Goal: Task Accomplishment & Management: Complete application form

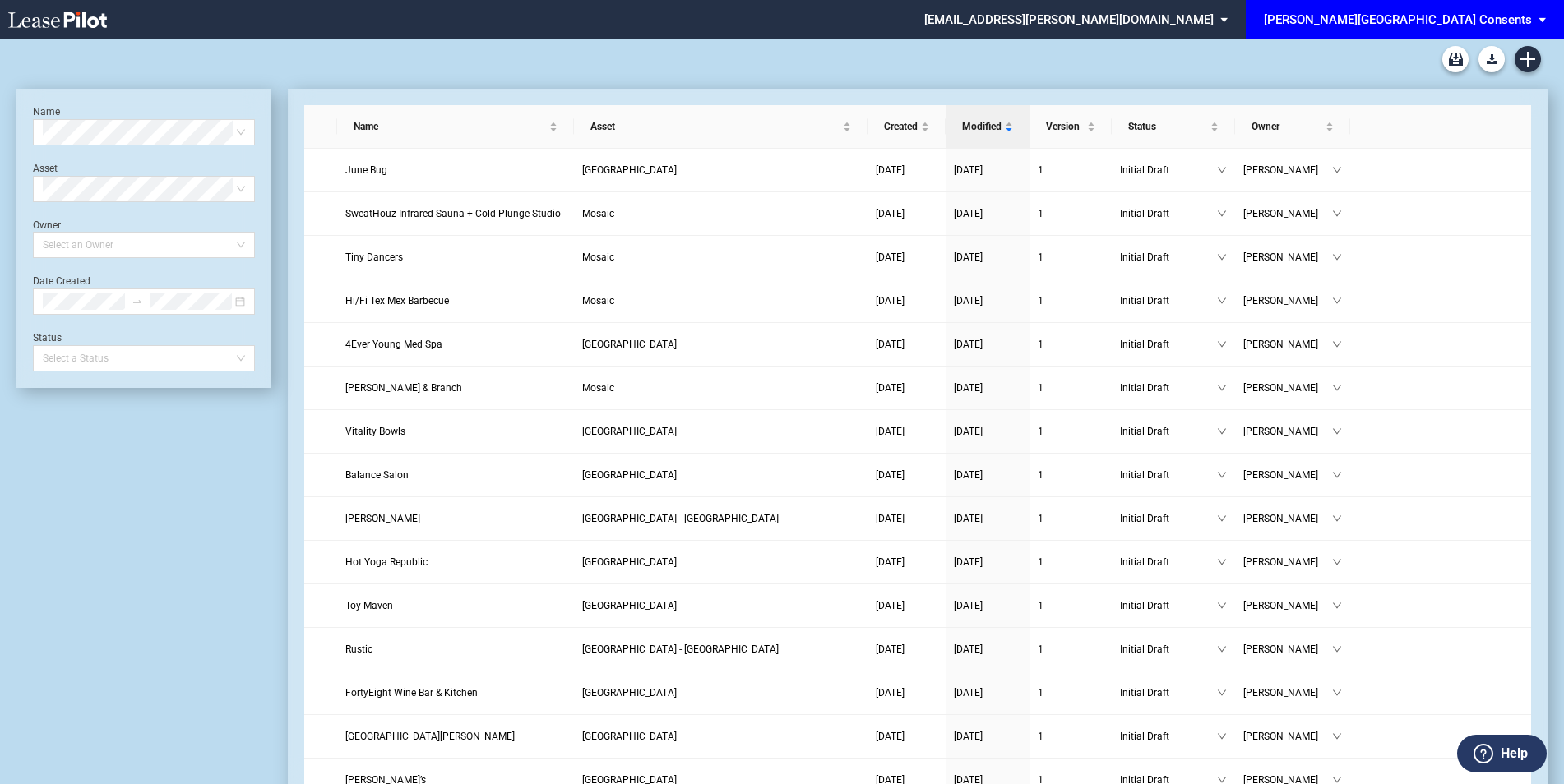
click at [1542, 13] on span "EDENS Common Area Consents: \aEDENS Common Area Consents\a" at bounding box center [1544, 20] width 20 height 39
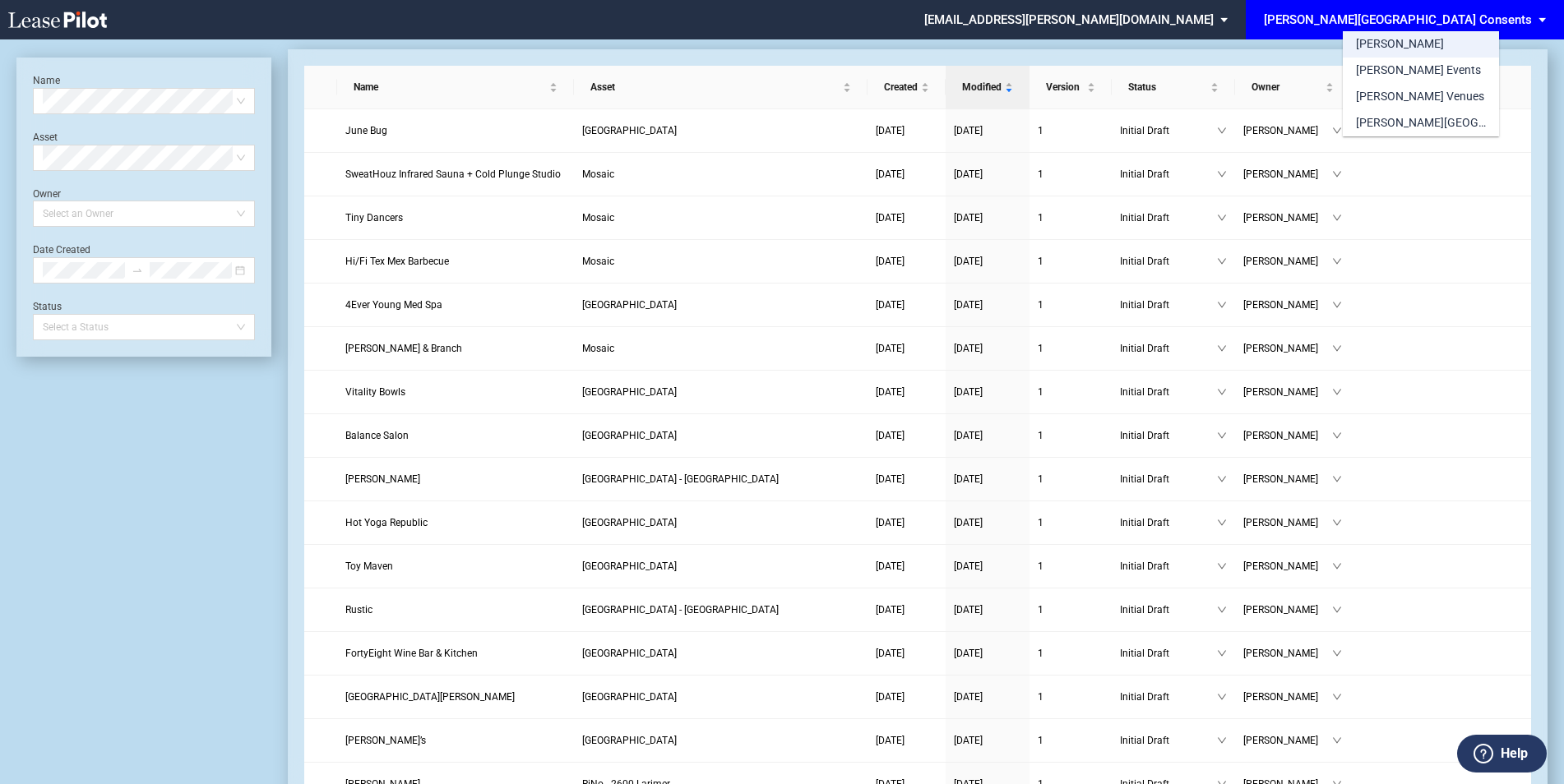
click at [1400, 39] on md-option "[PERSON_NAME]" at bounding box center [1420, 44] width 156 height 26
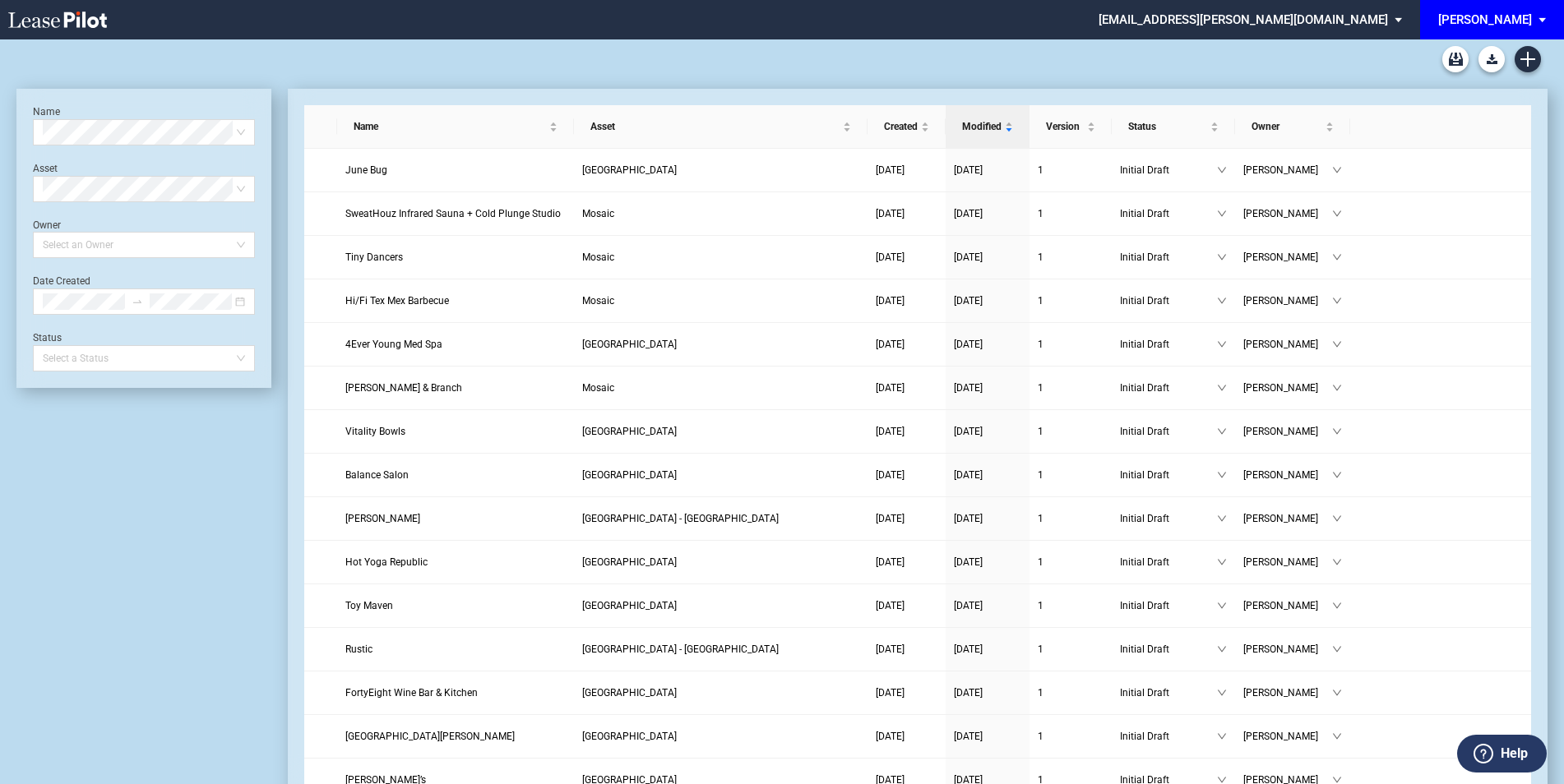
scroll to position [39, 0]
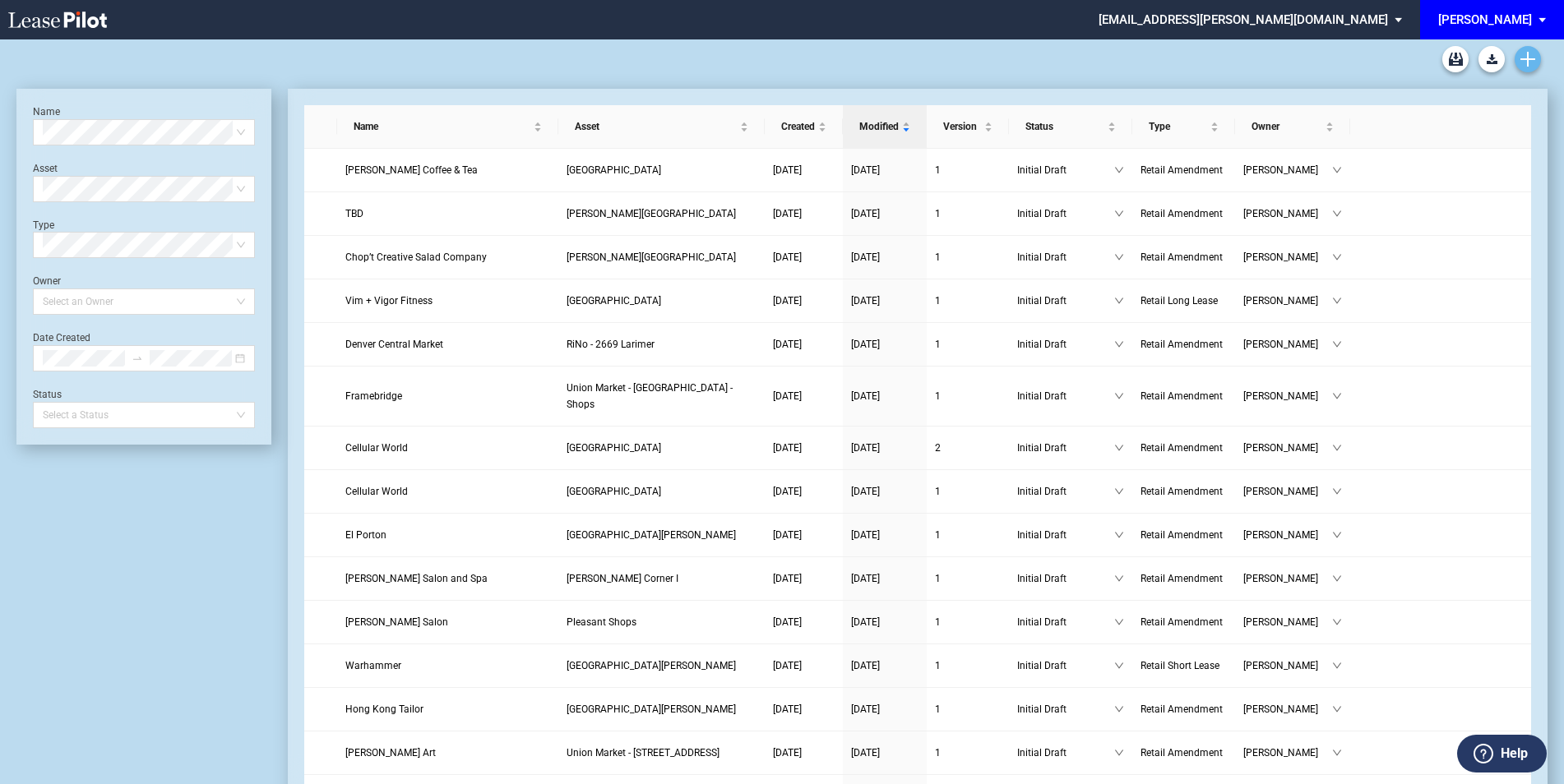
click at [1531, 53] on icon "Create new document" at bounding box center [1527, 59] width 15 height 15
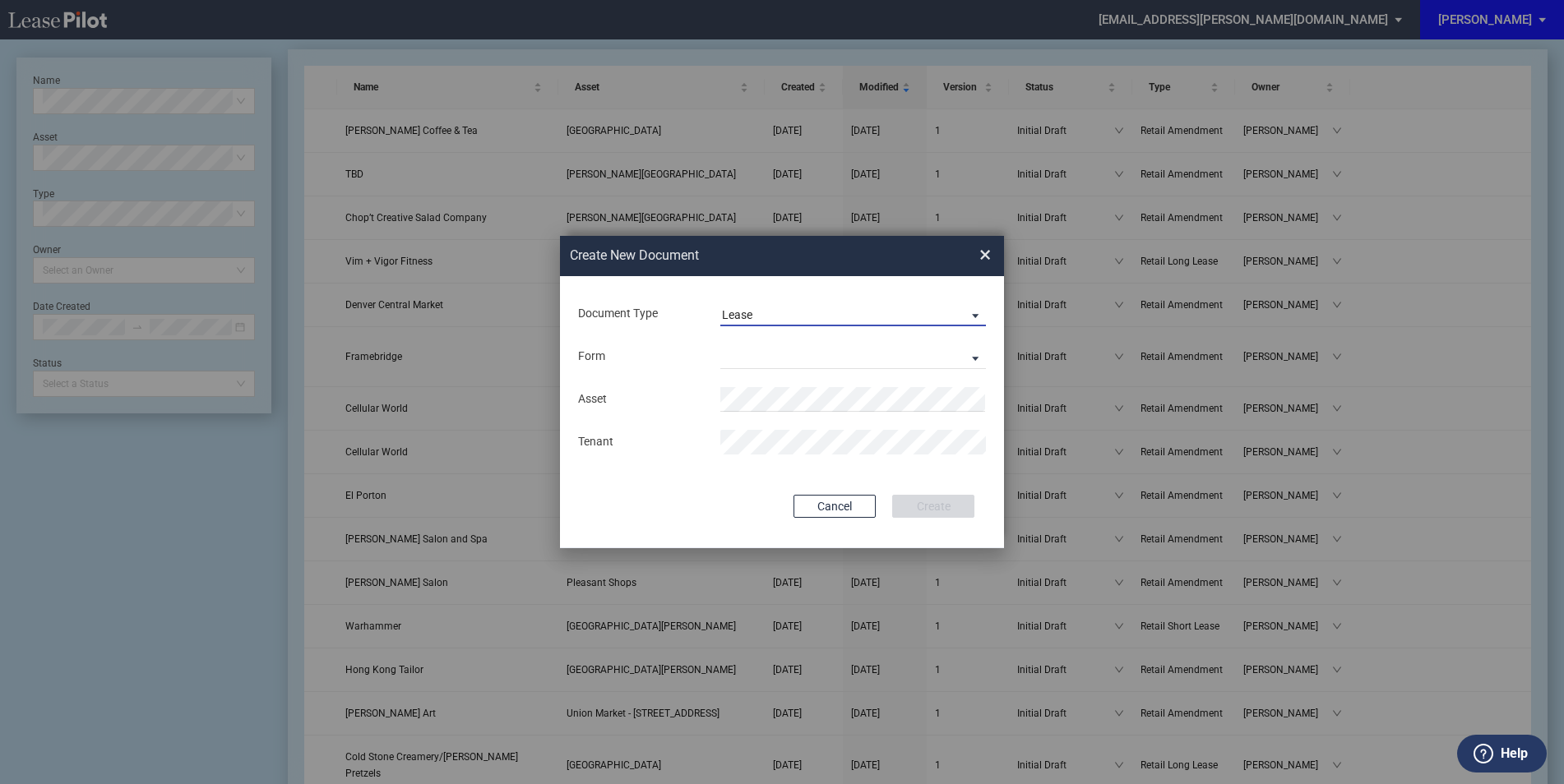
click at [777, 314] on span "Lease" at bounding box center [840, 315] width 236 height 17
drag, startPoint x: 764, startPoint y: 346, endPoint x: 609, endPoint y: 327, distance: 156.2
click at [765, 346] on div "Amendment" at bounding box center [757, 353] width 70 height 19
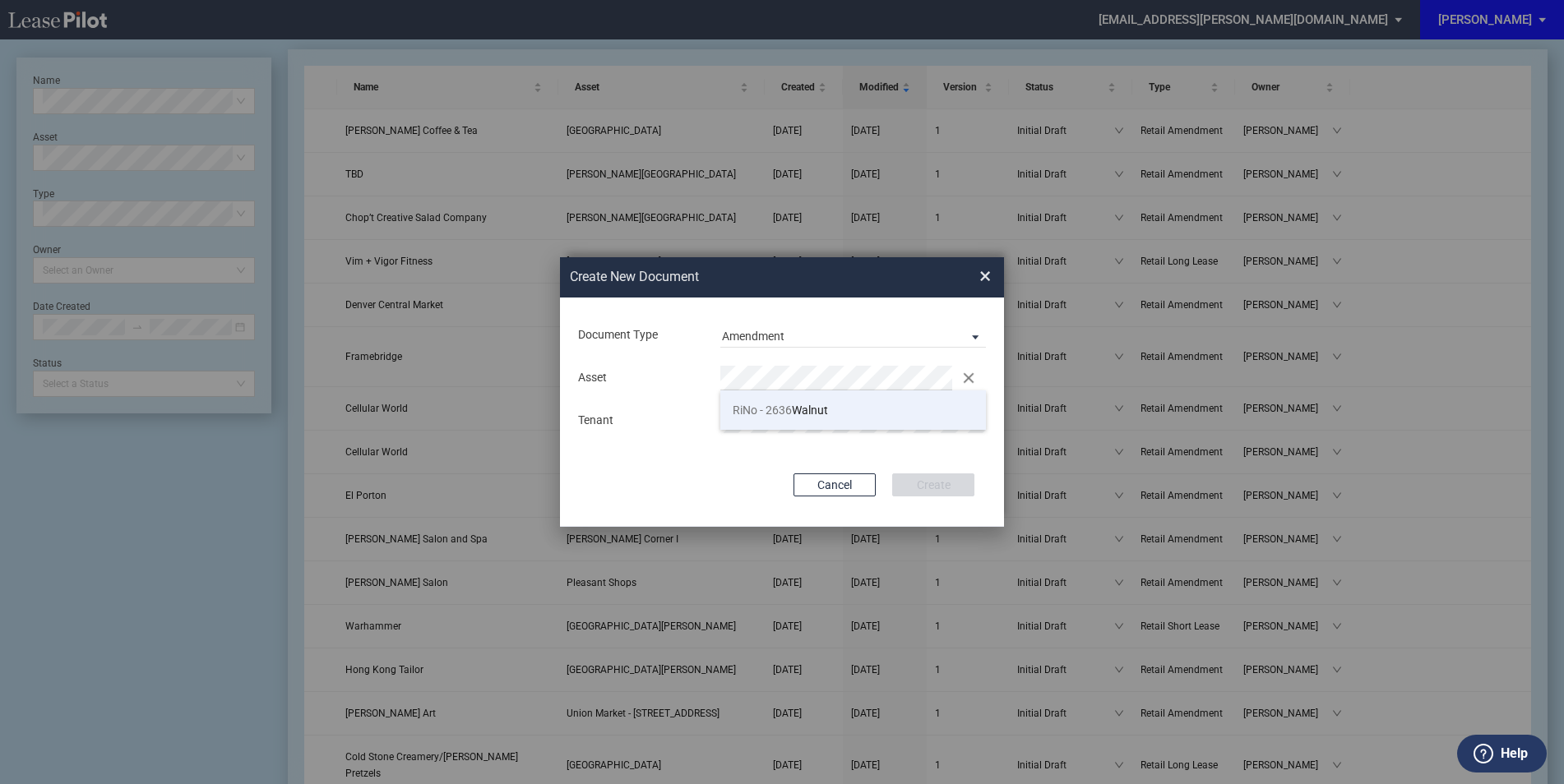
click at [790, 406] on span "RiNo - 2636" at bounding box center [762, 409] width 60 height 13
click at [788, 407] on md-input-container "Tenant" at bounding box center [782, 421] width 411 height 28
click at [919, 483] on button "Create" at bounding box center [933, 485] width 82 height 23
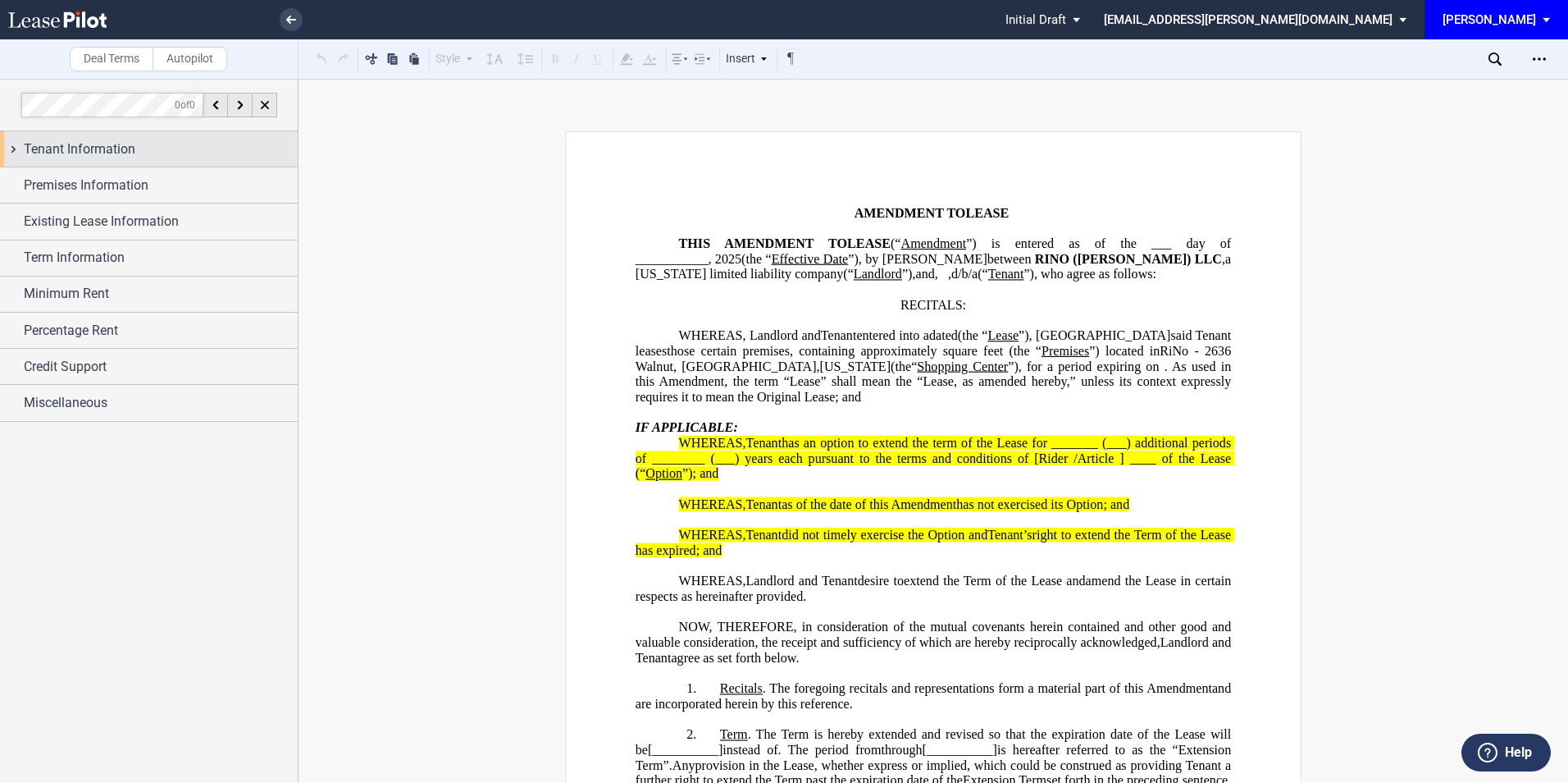
click at [92, 139] on span "Tenant Information" at bounding box center [79, 149] width 111 height 20
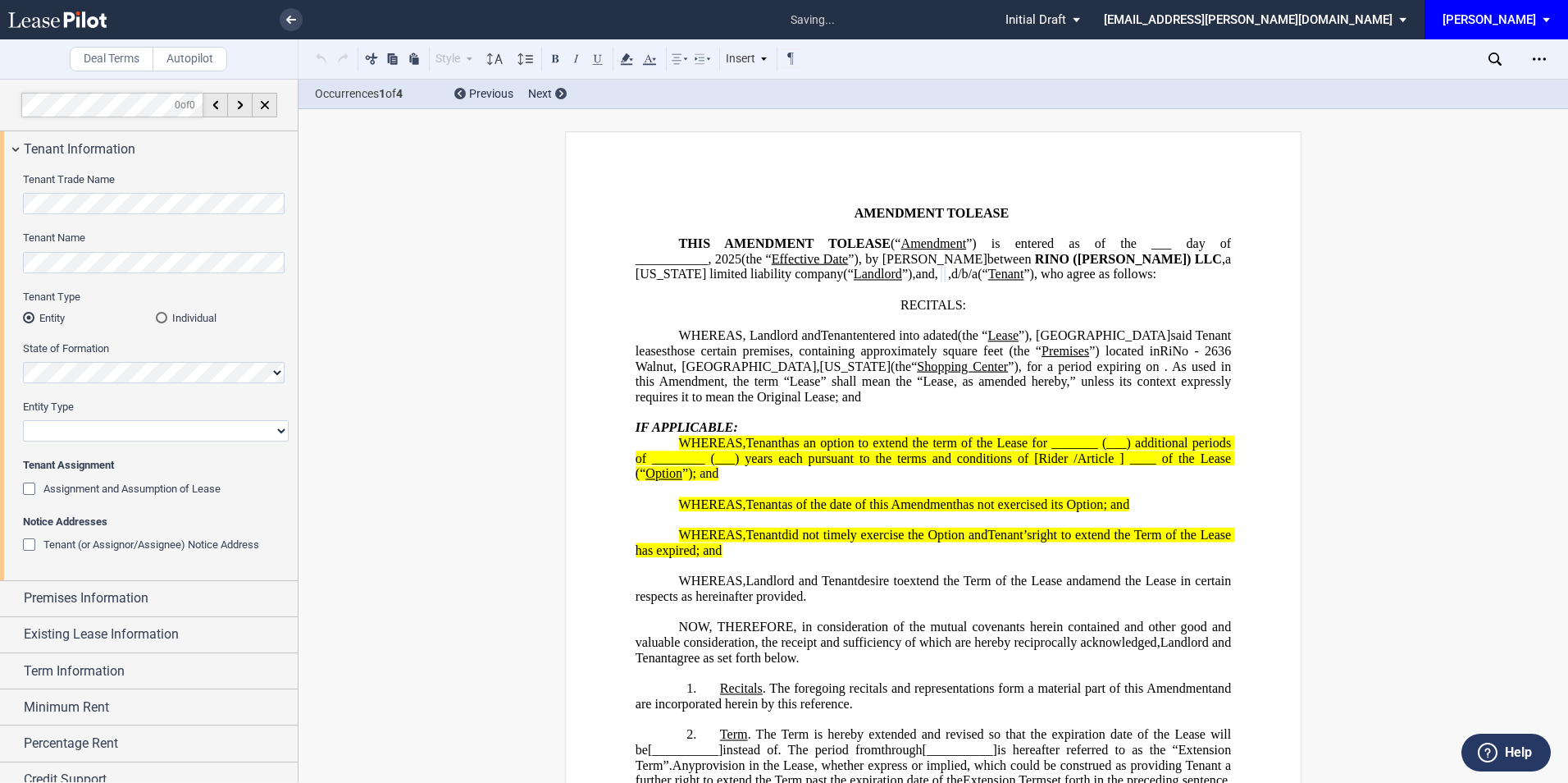
click at [75, 432] on select "Corporation Limited Liability Company General Partnership Limited Partnership O…" at bounding box center [156, 431] width 266 height 21
select select "limited liability company"
click at [23, 420] on select "Corporation Limited Liability Company General Partnership Limited Partnership O…" at bounding box center [156, 431] width 266 height 21
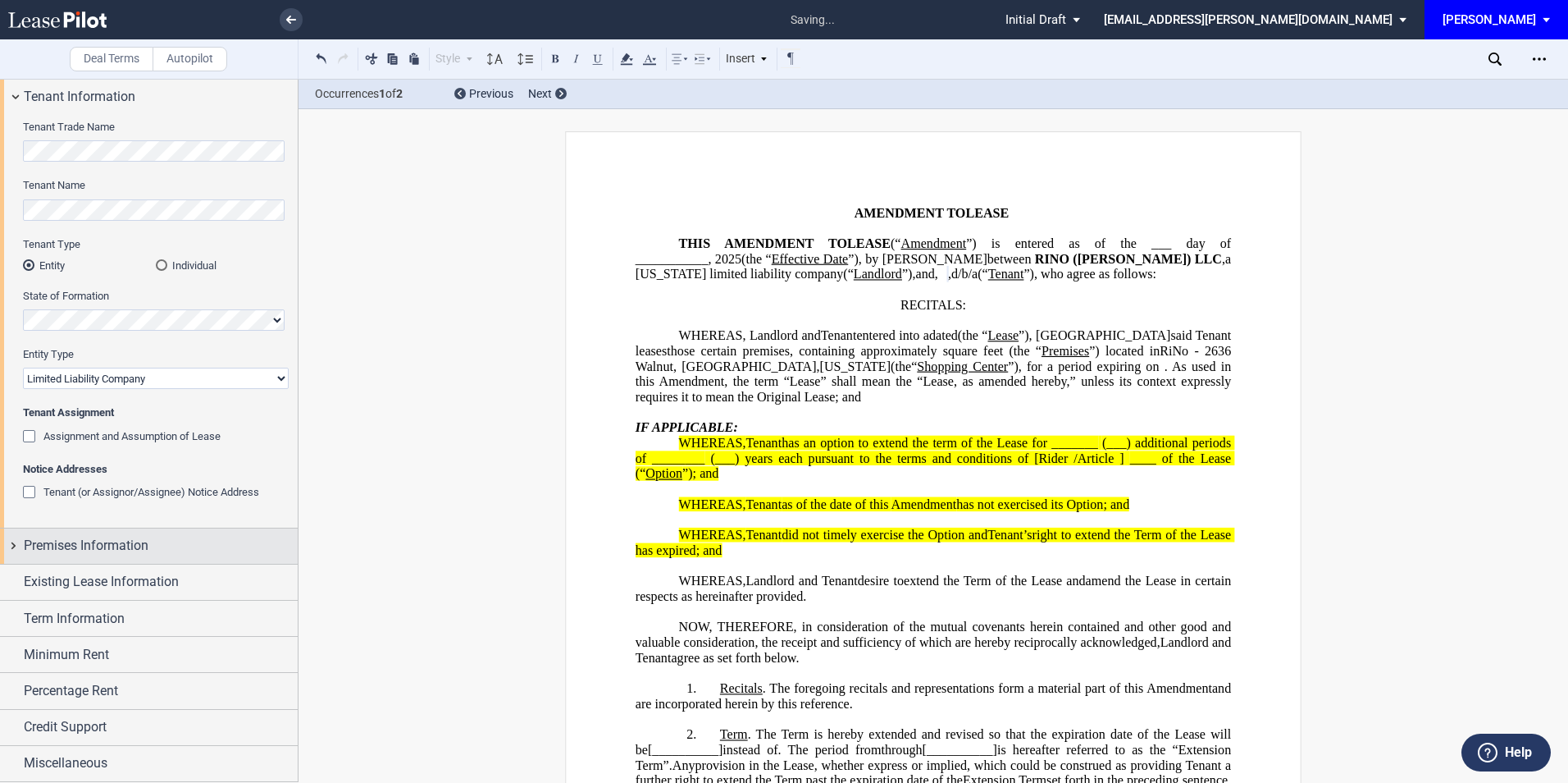
click at [98, 539] on span "Premises Information" at bounding box center [86, 546] width 125 height 20
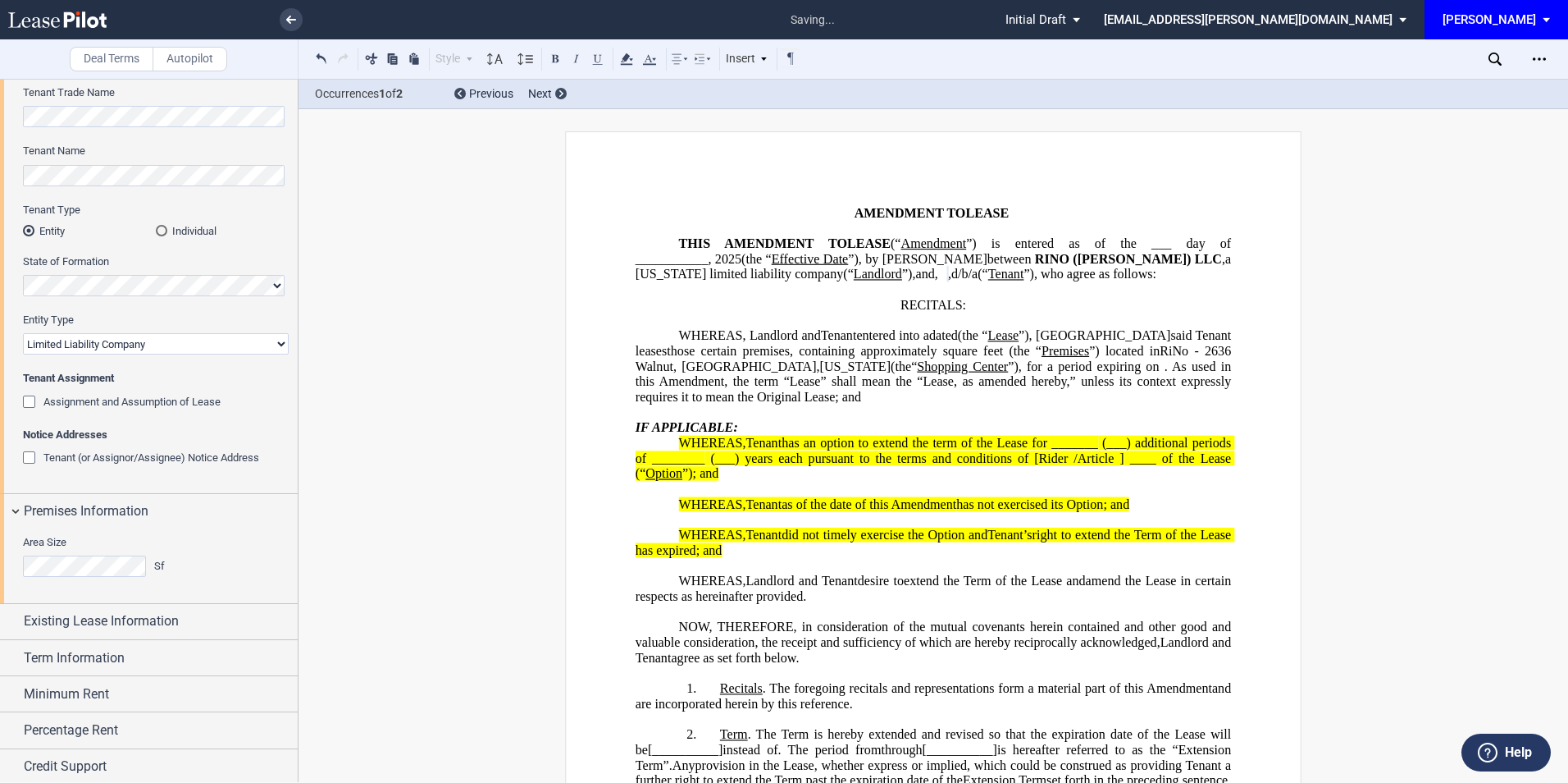
scroll to position [127, 0]
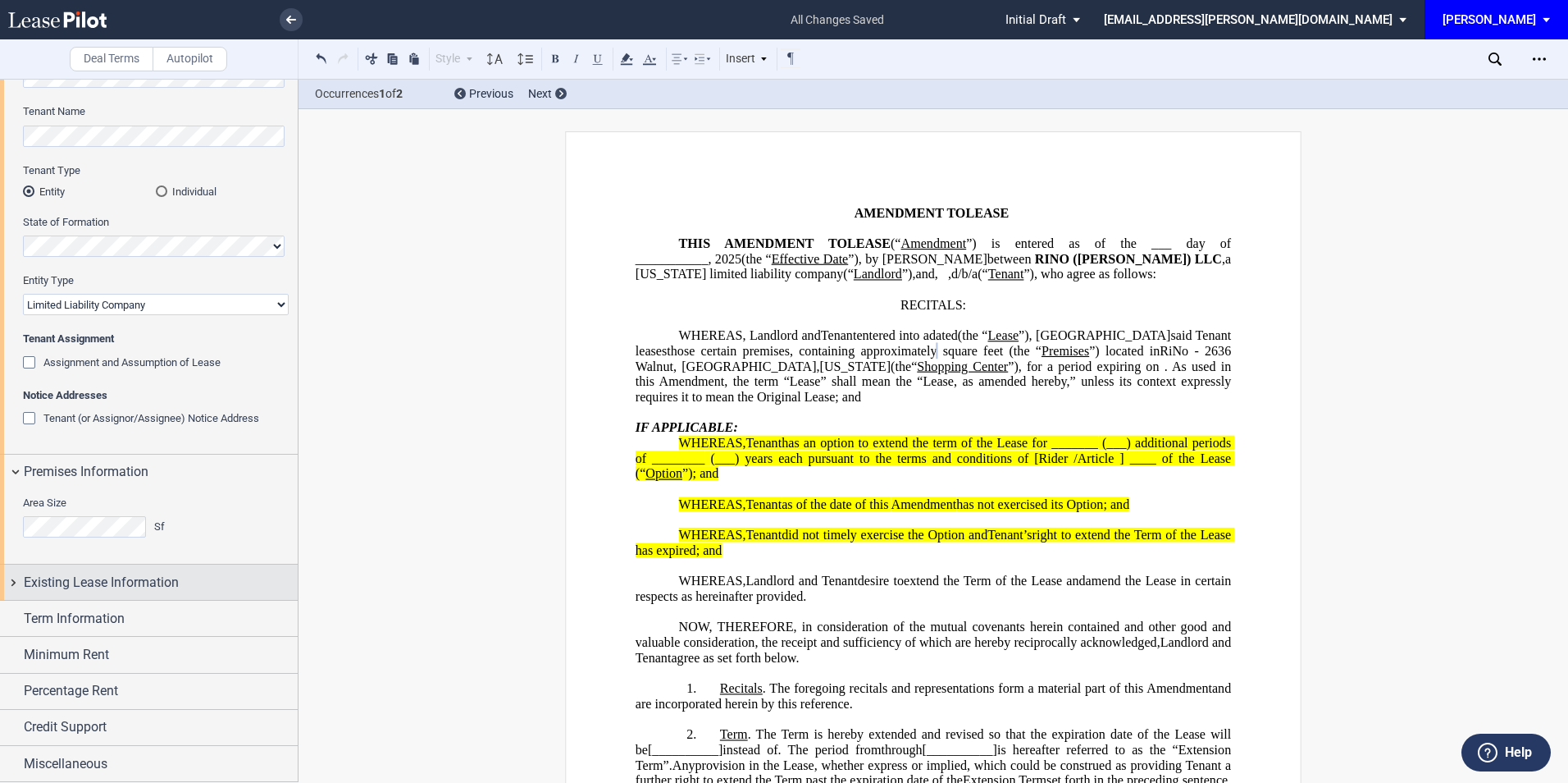
click at [121, 579] on span "Existing Lease Information" at bounding box center [100, 582] width 155 height 20
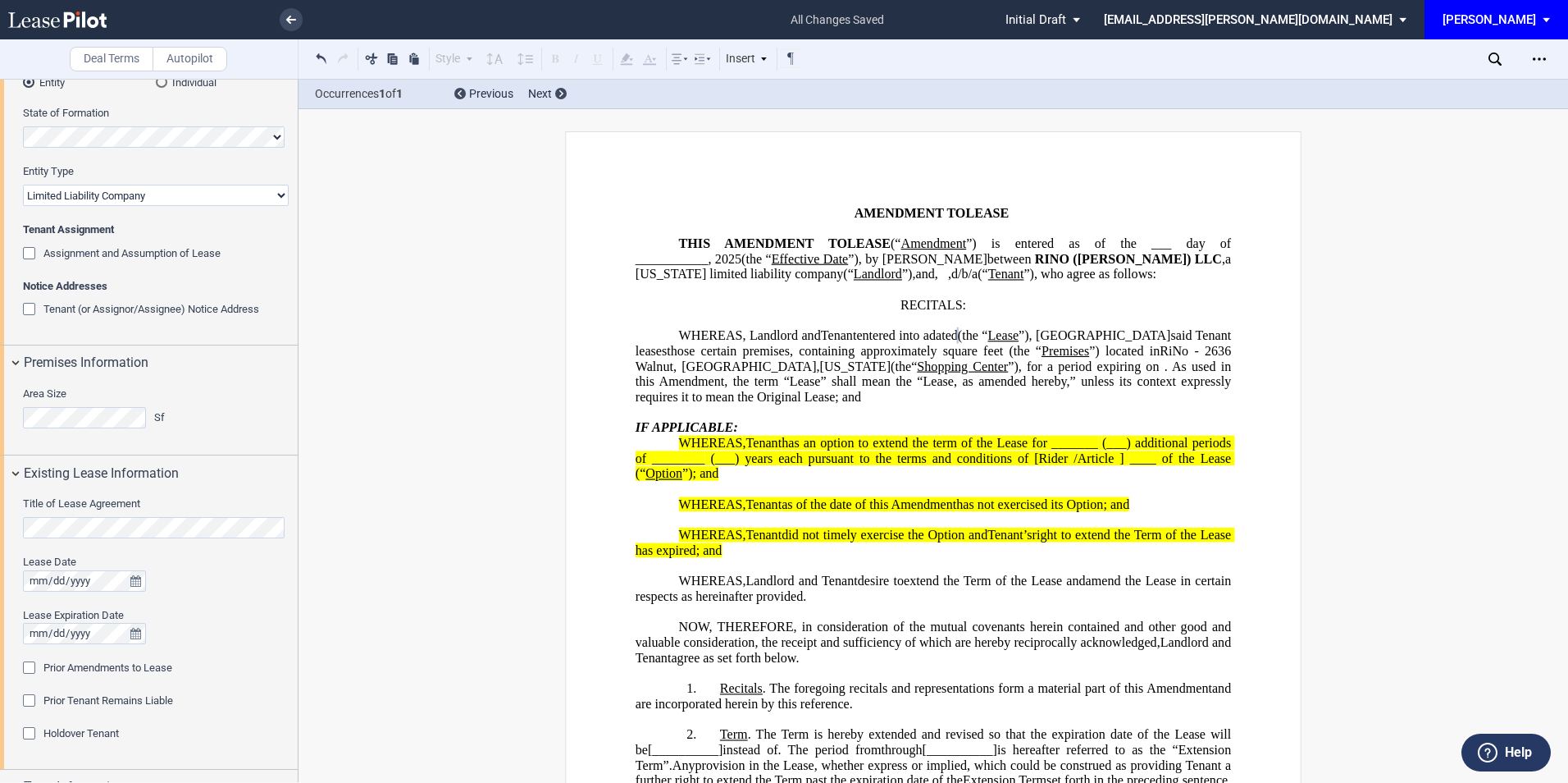
scroll to position [345, 0]
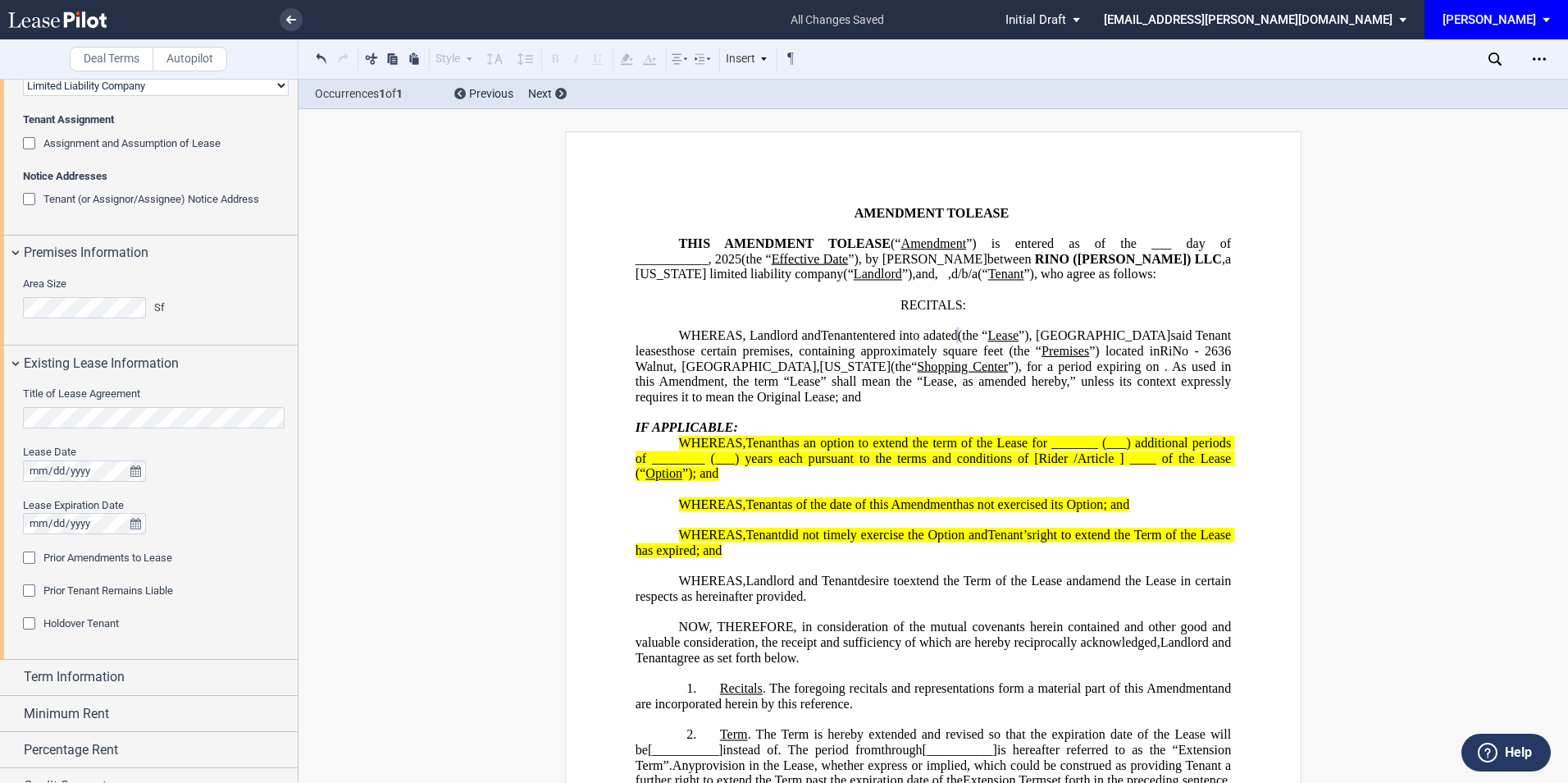
click at [29, 559] on div "Prior Amendments to Lease" at bounding box center [31, 560] width 17 height 17
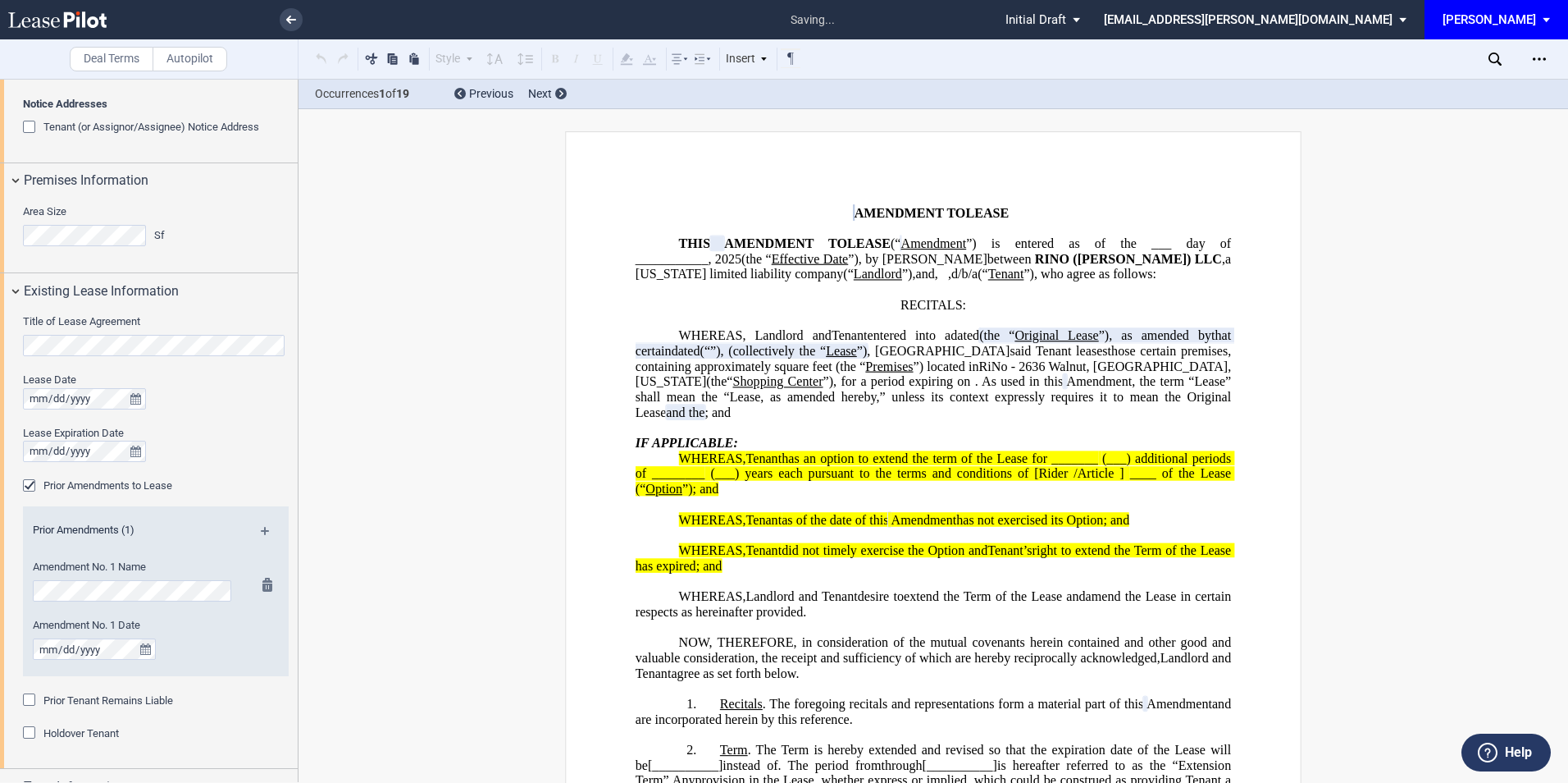
scroll to position [454, 0]
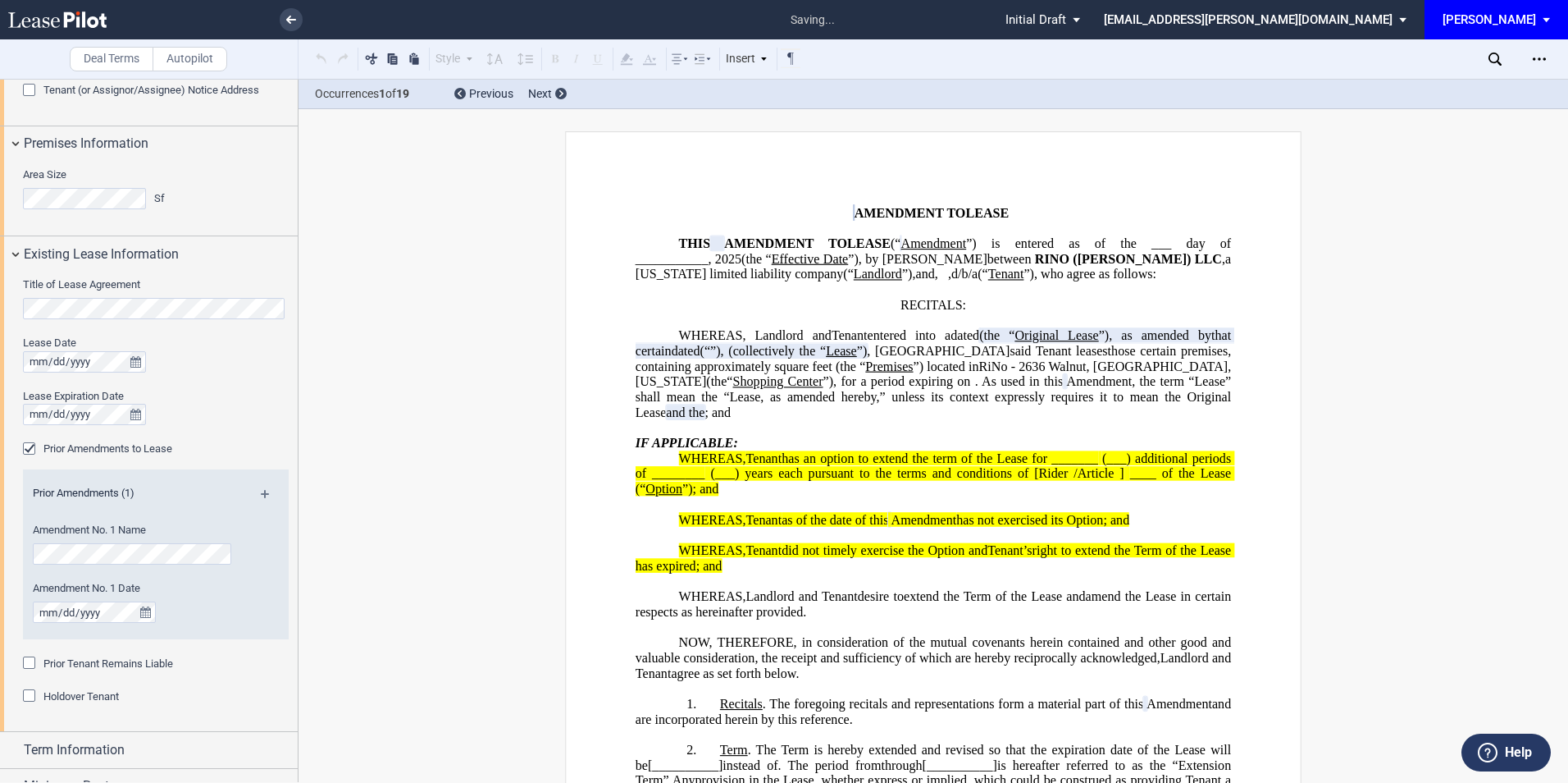
click at [266, 490] on md-icon at bounding box center [272, 499] width 22 height 20
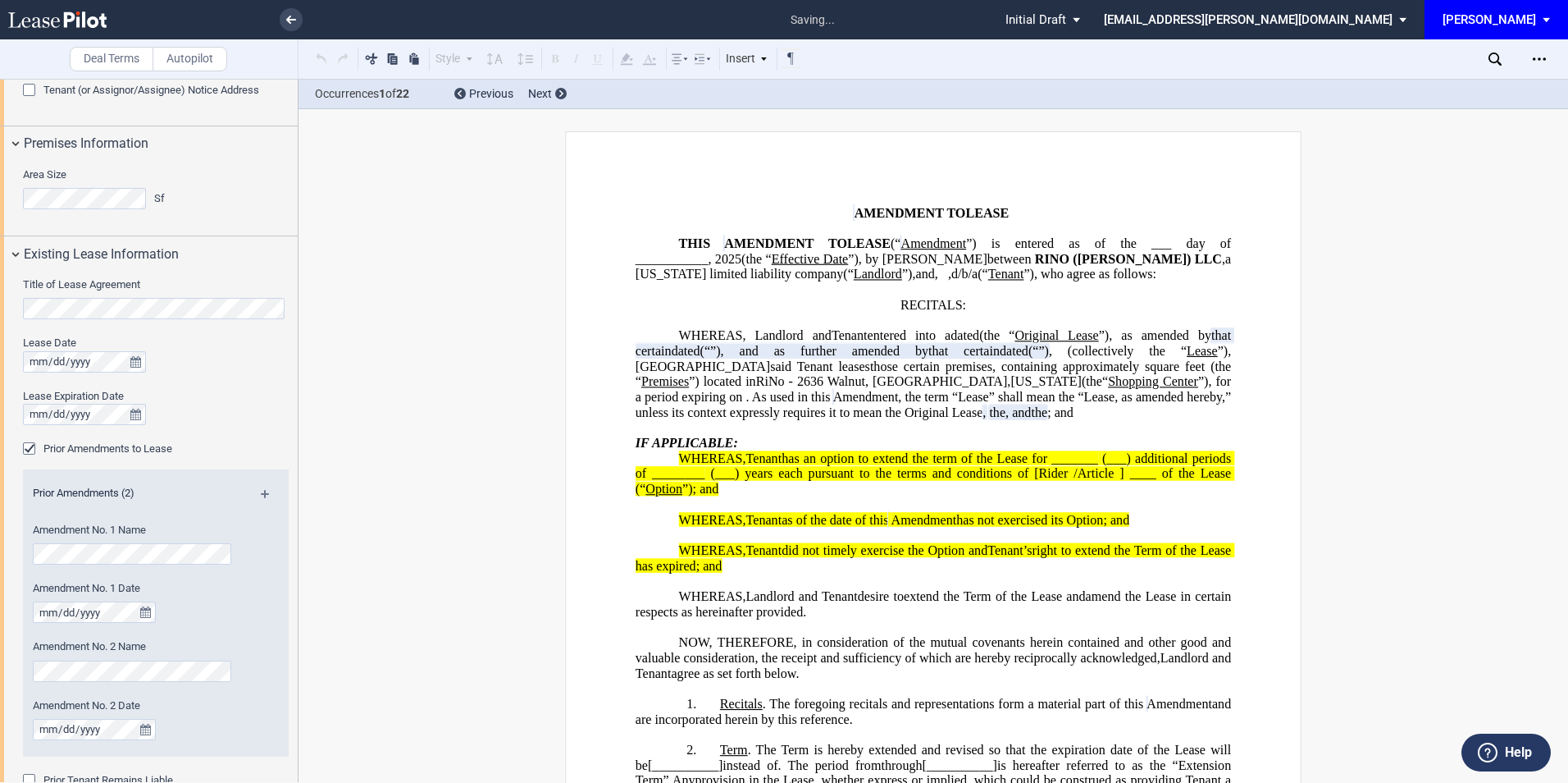
click at [266, 490] on md-icon at bounding box center [272, 499] width 22 height 20
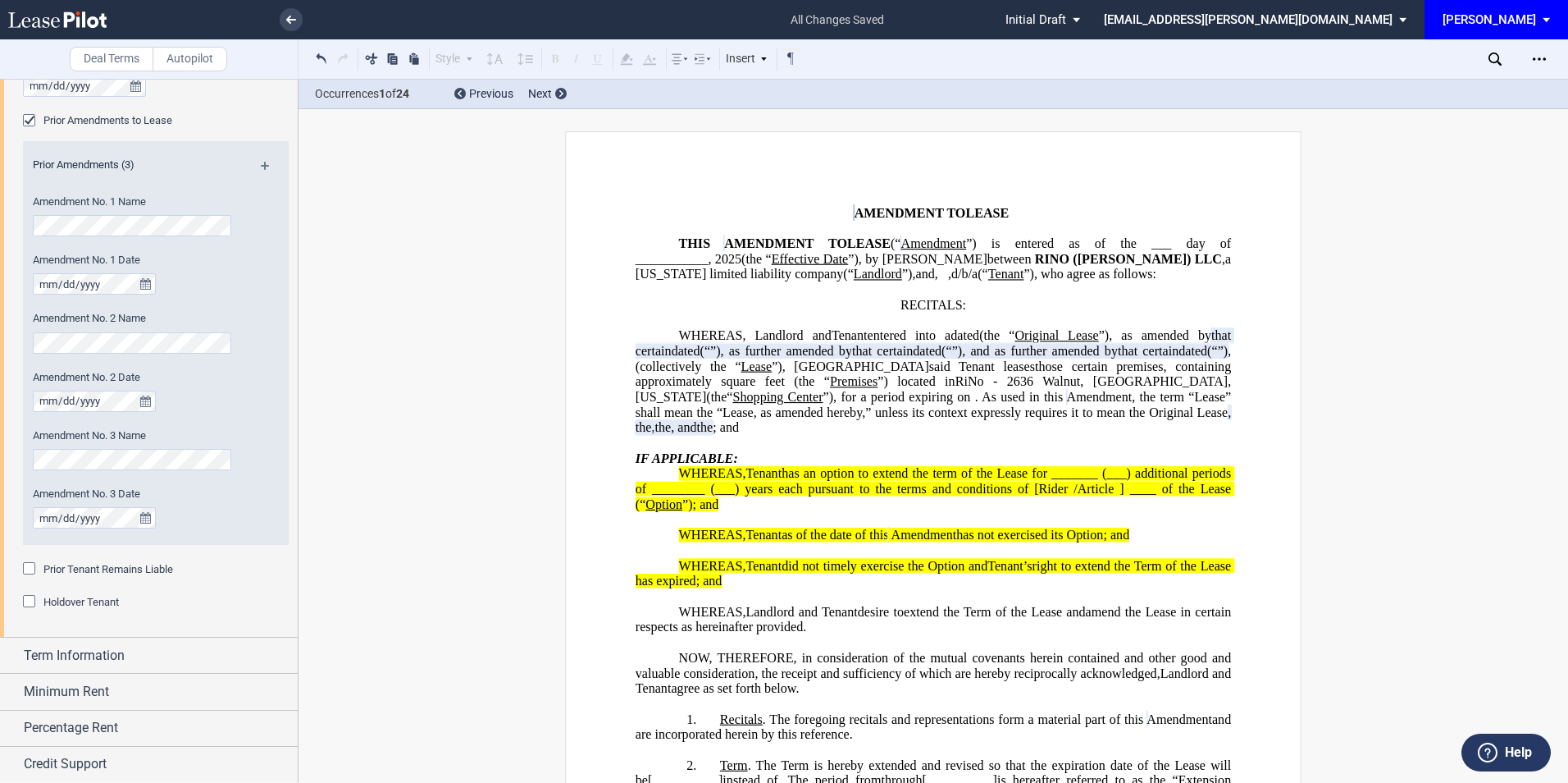
scroll to position [820, 0]
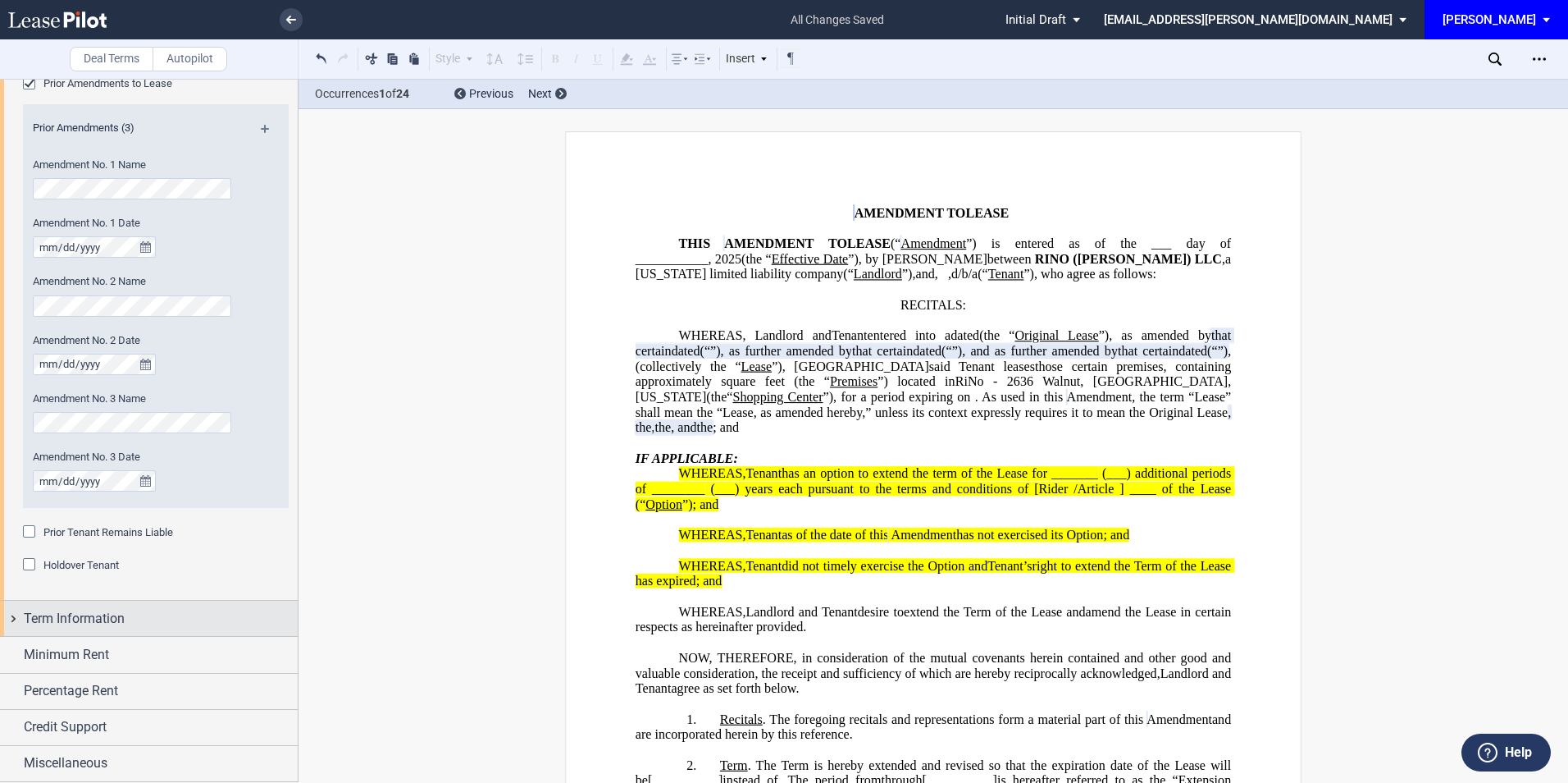
click at [79, 619] on span "Term Information" at bounding box center [74, 618] width 101 height 20
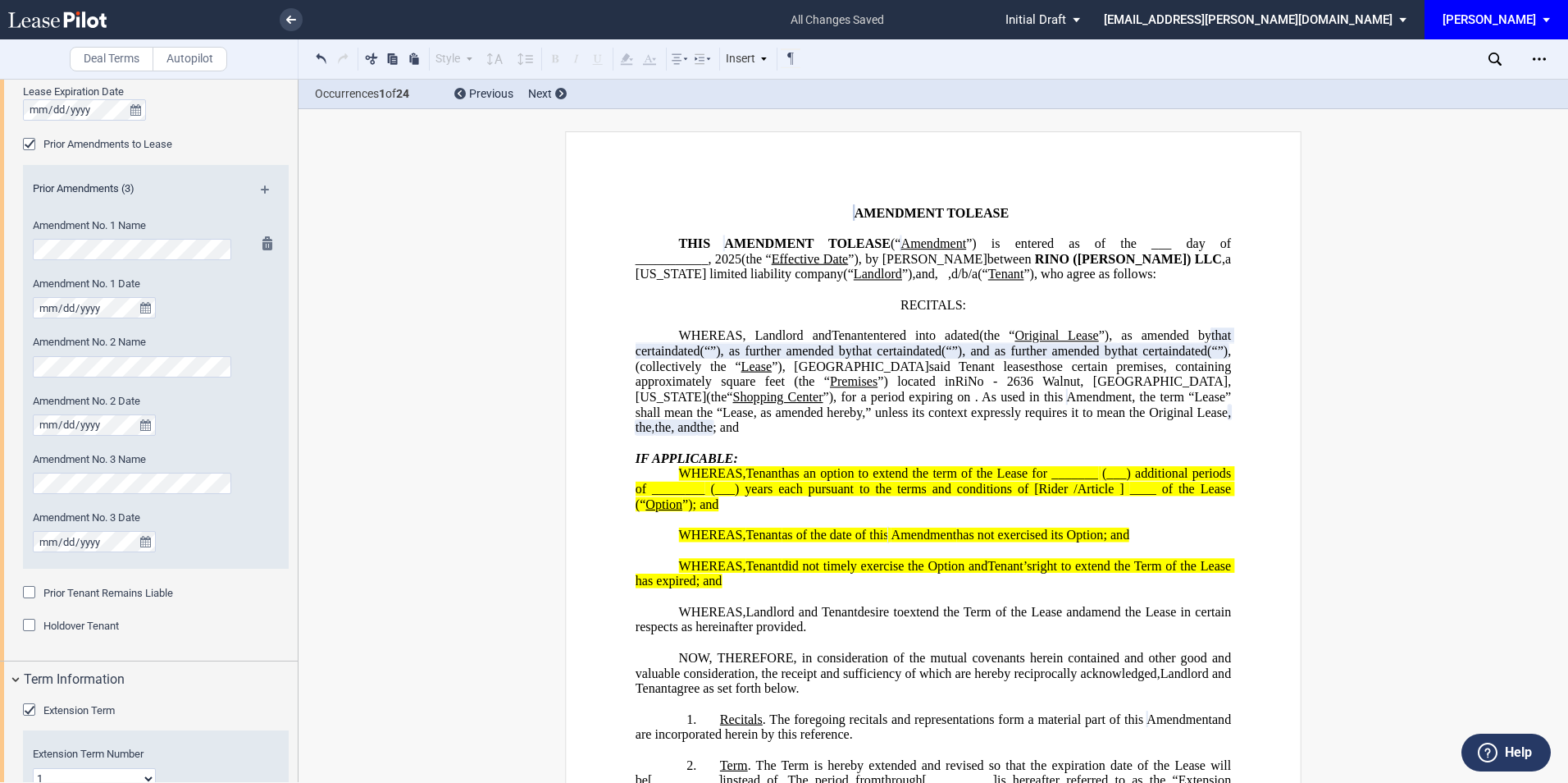
scroll to position [711, 0]
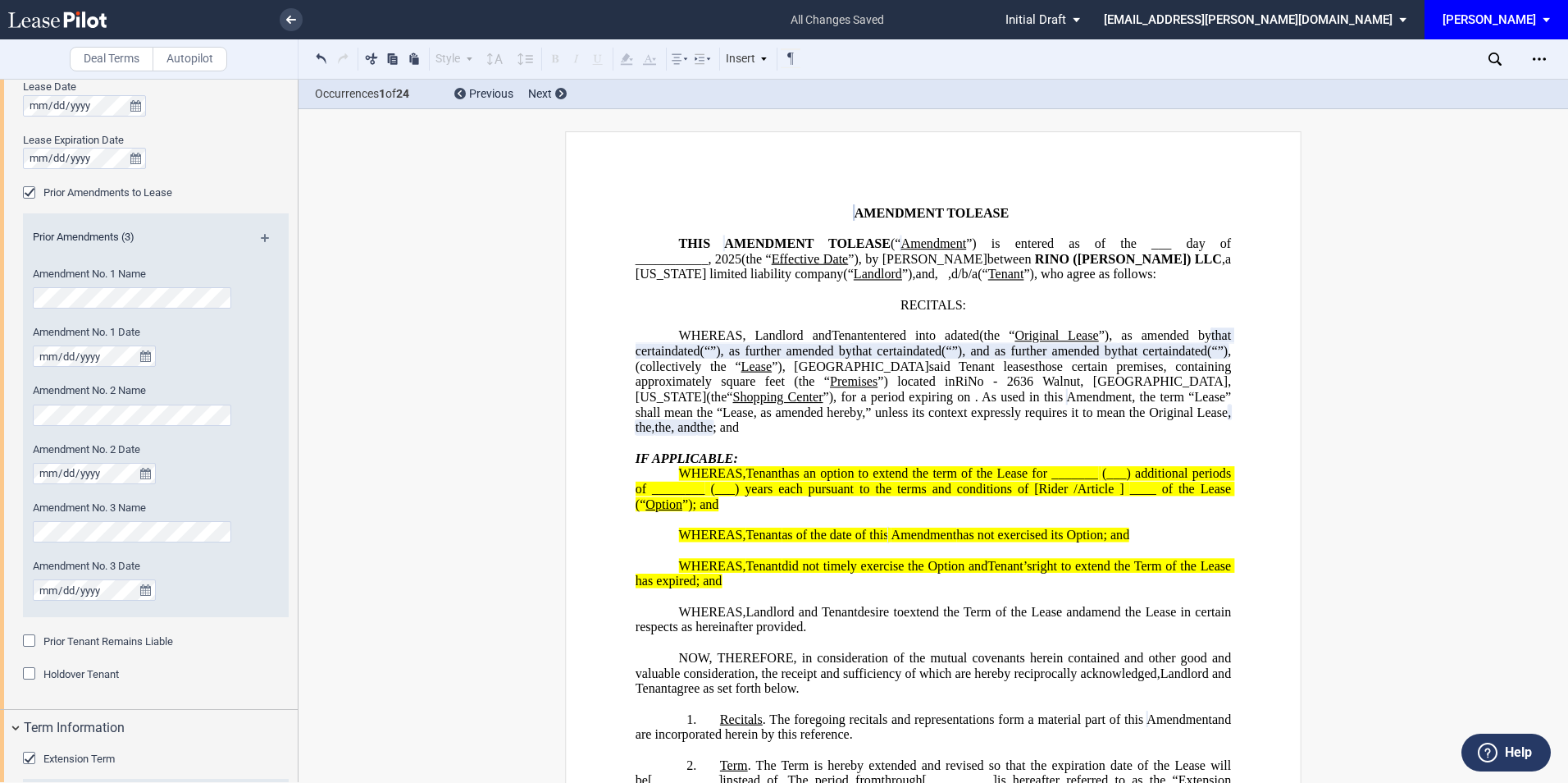
click at [261, 237] on md-icon at bounding box center [272, 244] width 22 height 20
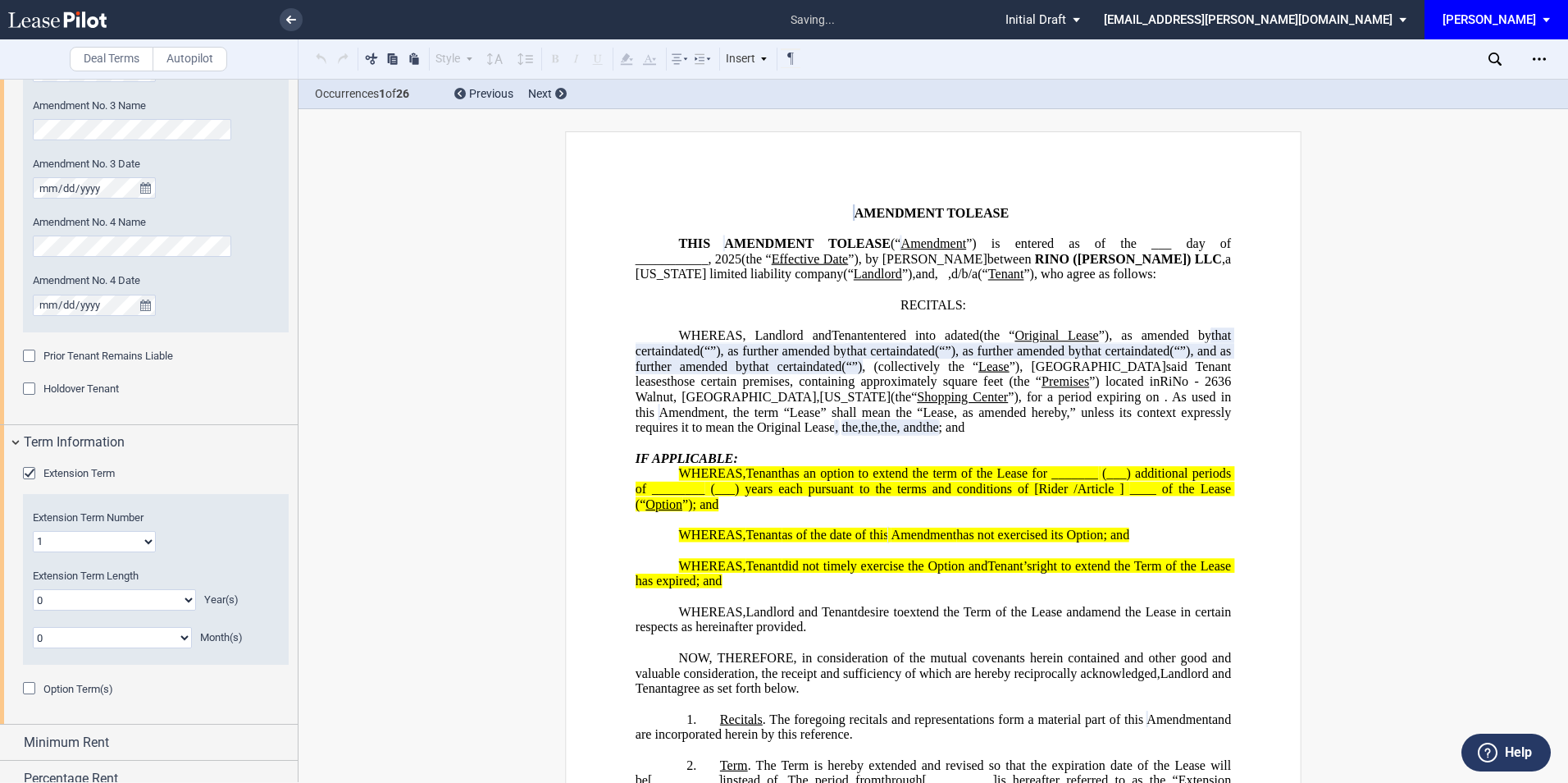
scroll to position [1148, 0]
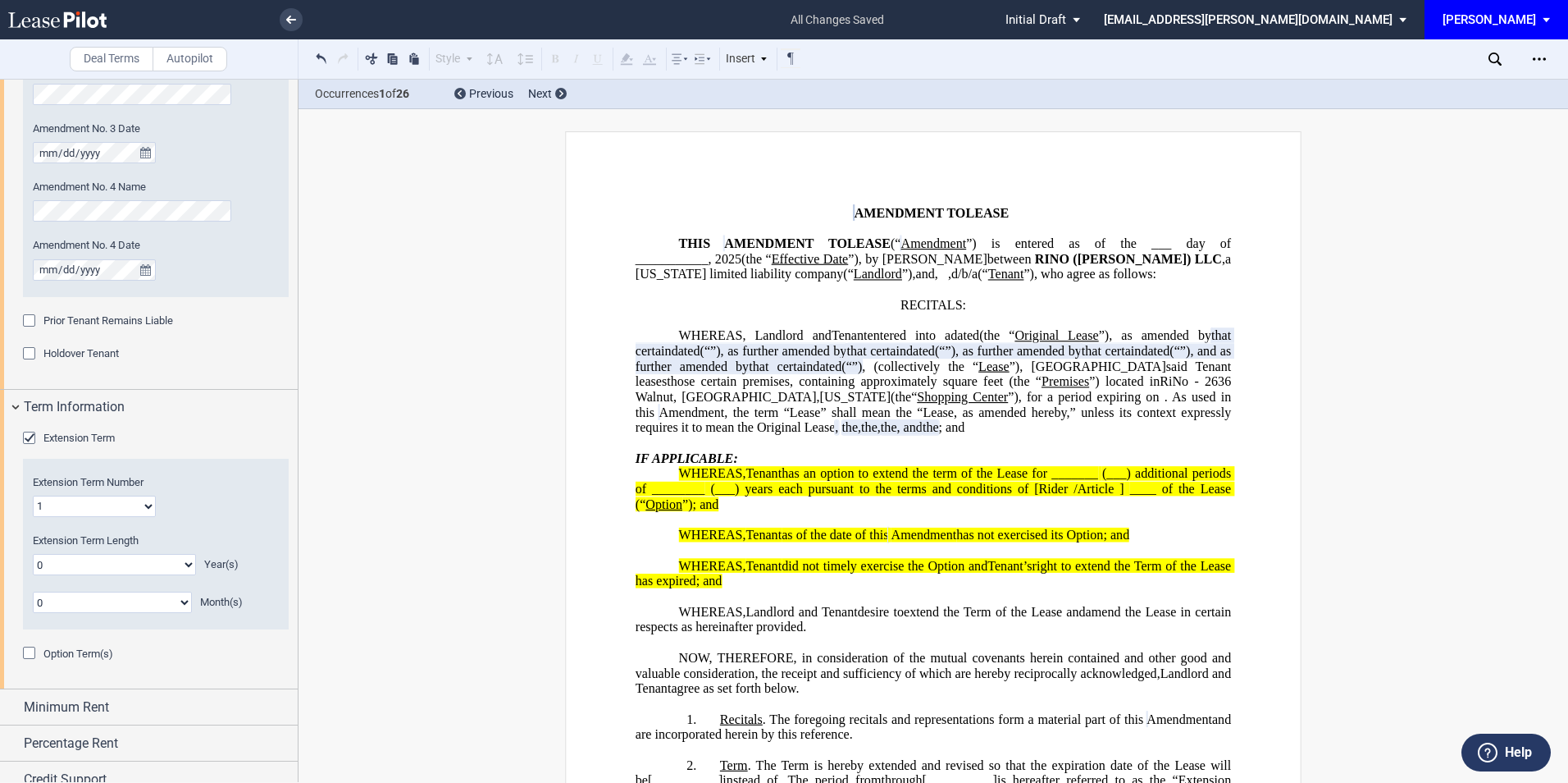
click at [109, 498] on select "1 2 3 4 5 6 7 8 9 10 11 12 13 14 15 16 17 18 19 20" at bounding box center [95, 506] width 123 height 21
select select "number:2"
click at [33, 495] on select "1 2 3 4 5 6 7 8 9 10 11 12 13 14 15 16 17 18 19 20" at bounding box center [95, 506] width 123 height 21
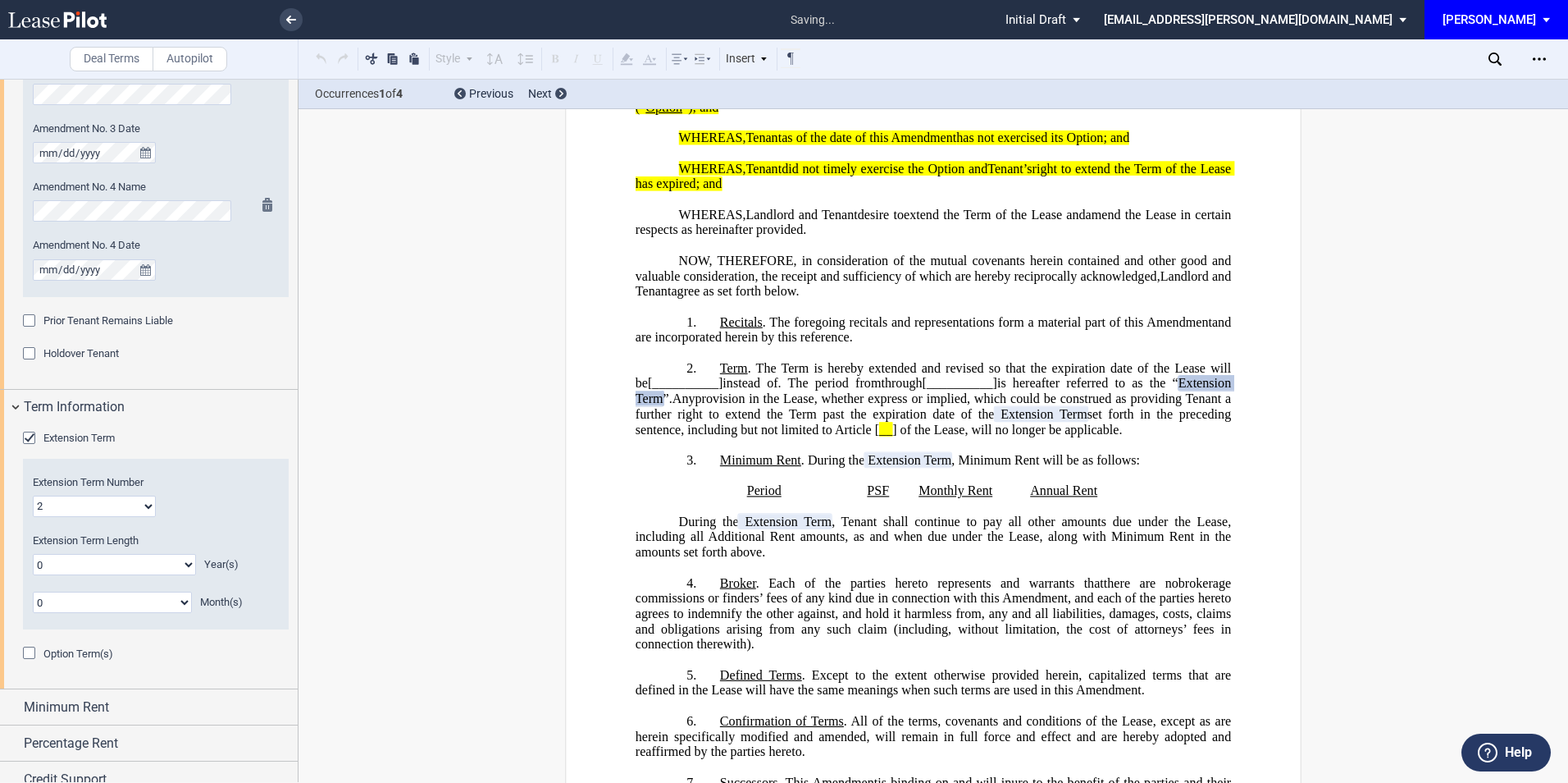
scroll to position [463, 0]
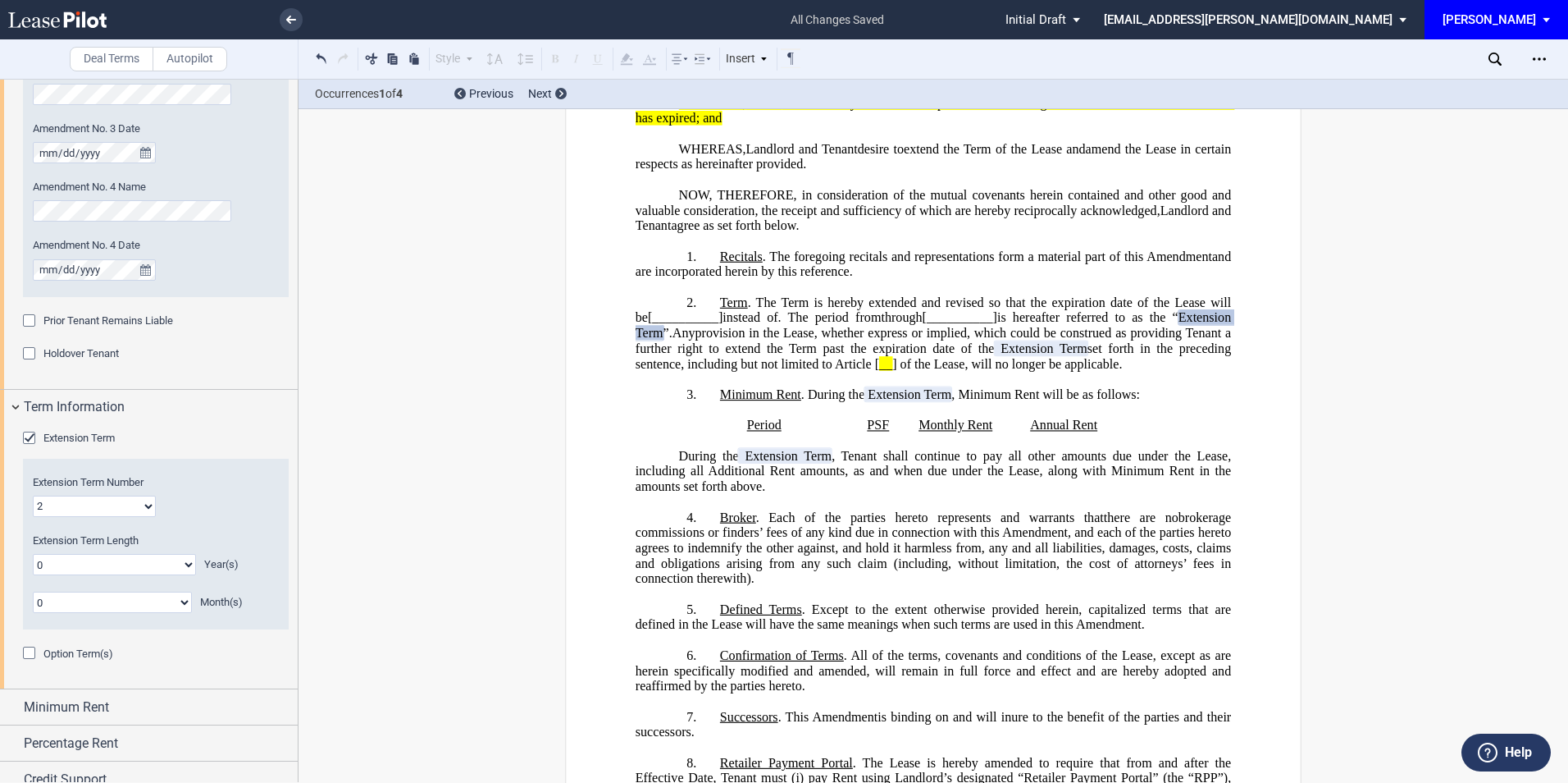
click at [72, 556] on select "0 1 2 3 4 5 6 7 8 9 10 11 12 13 14 15 16 17 18 19 20" at bounding box center [114, 565] width 163 height 21
select select "number:10"
click at [33, 554] on select "0 1 2 3 4 5 6 7 8 9 10 11 12 13 14 15 16 17 18 19 20" at bounding box center [114, 565] width 163 height 21
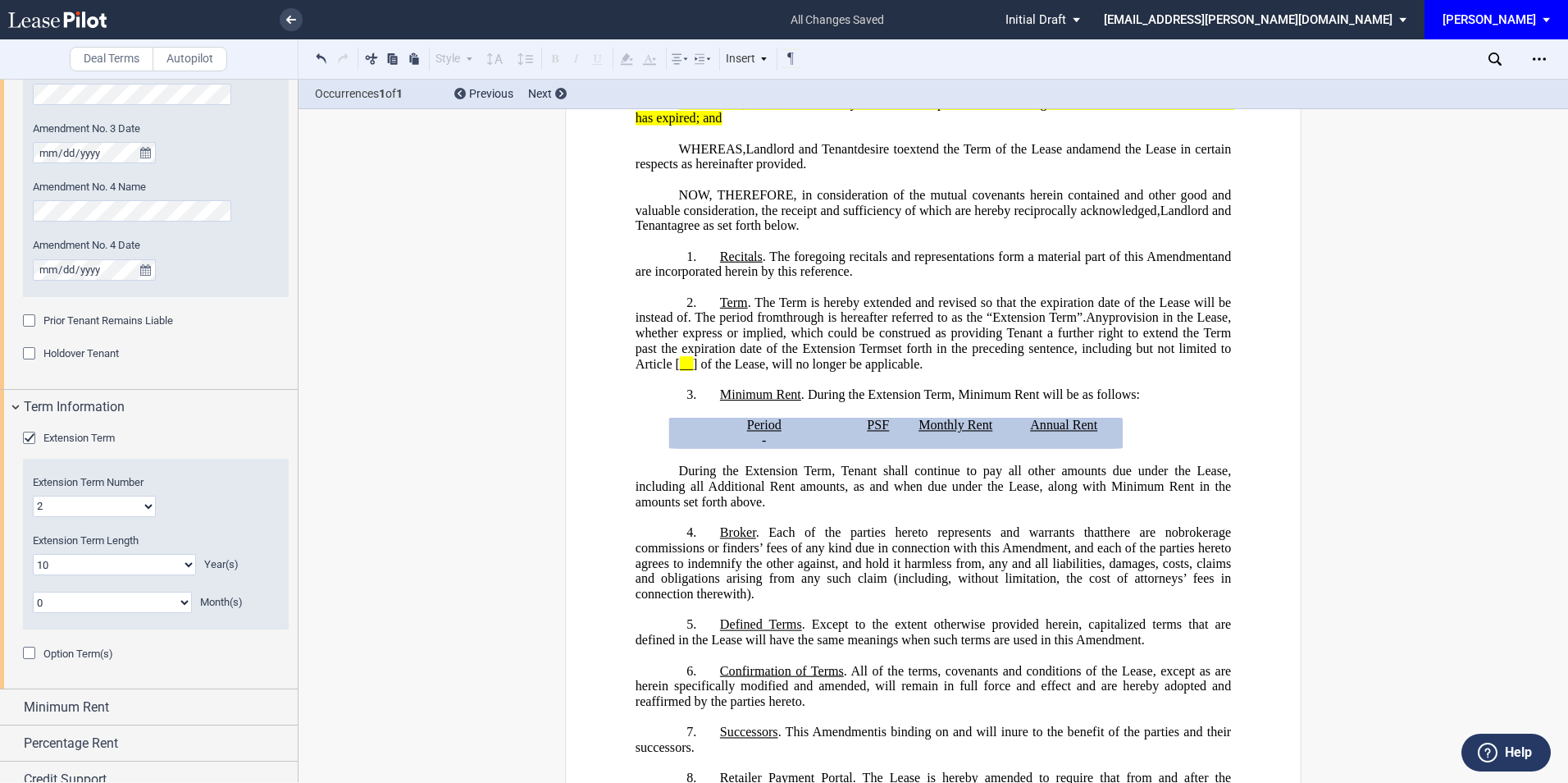
click at [117, 697] on div "Minimum Rent" at bounding box center [160, 707] width 274 height 20
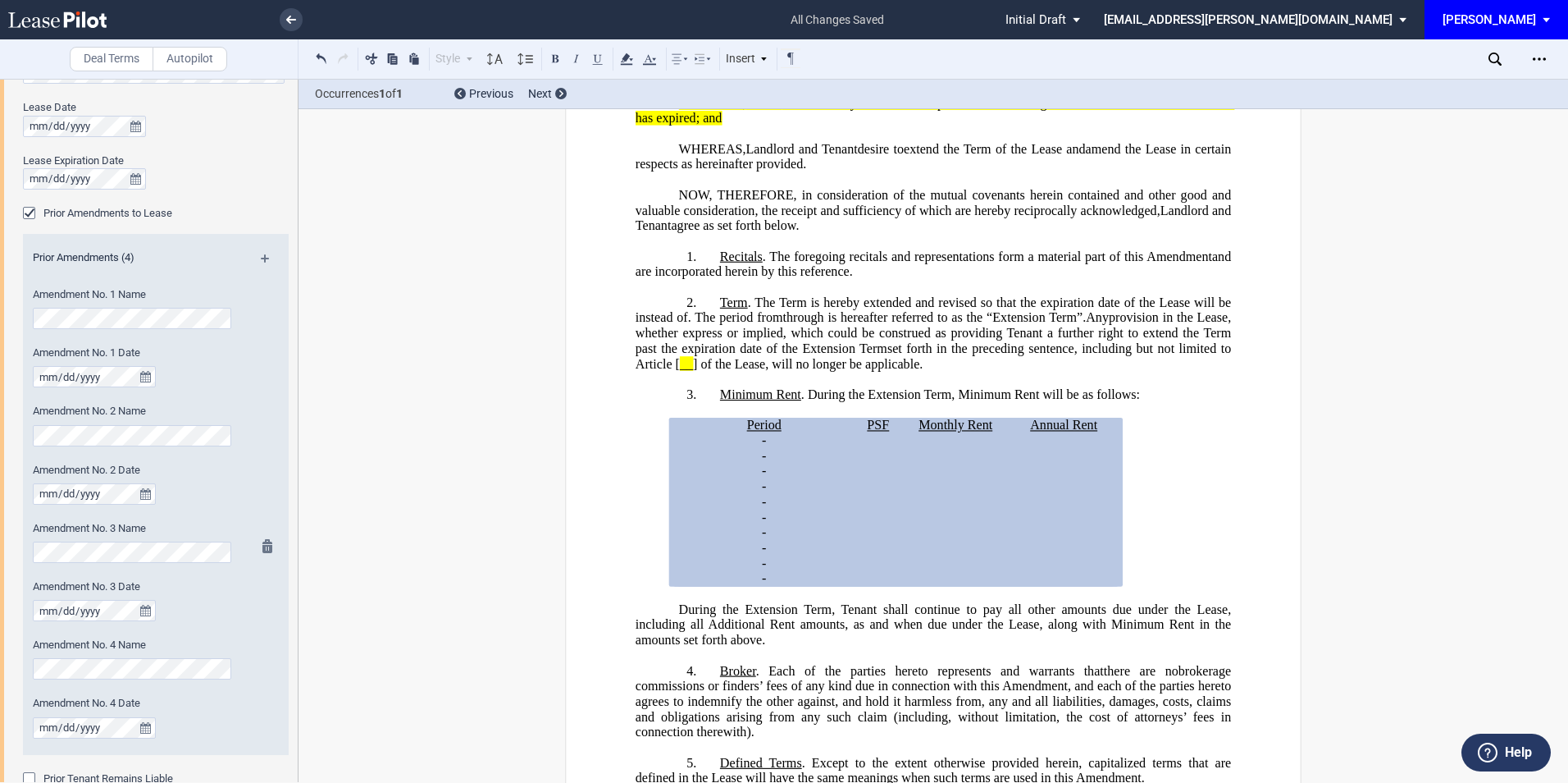
scroll to position [653, 0]
